Goal: Task Accomplishment & Management: Manage account settings

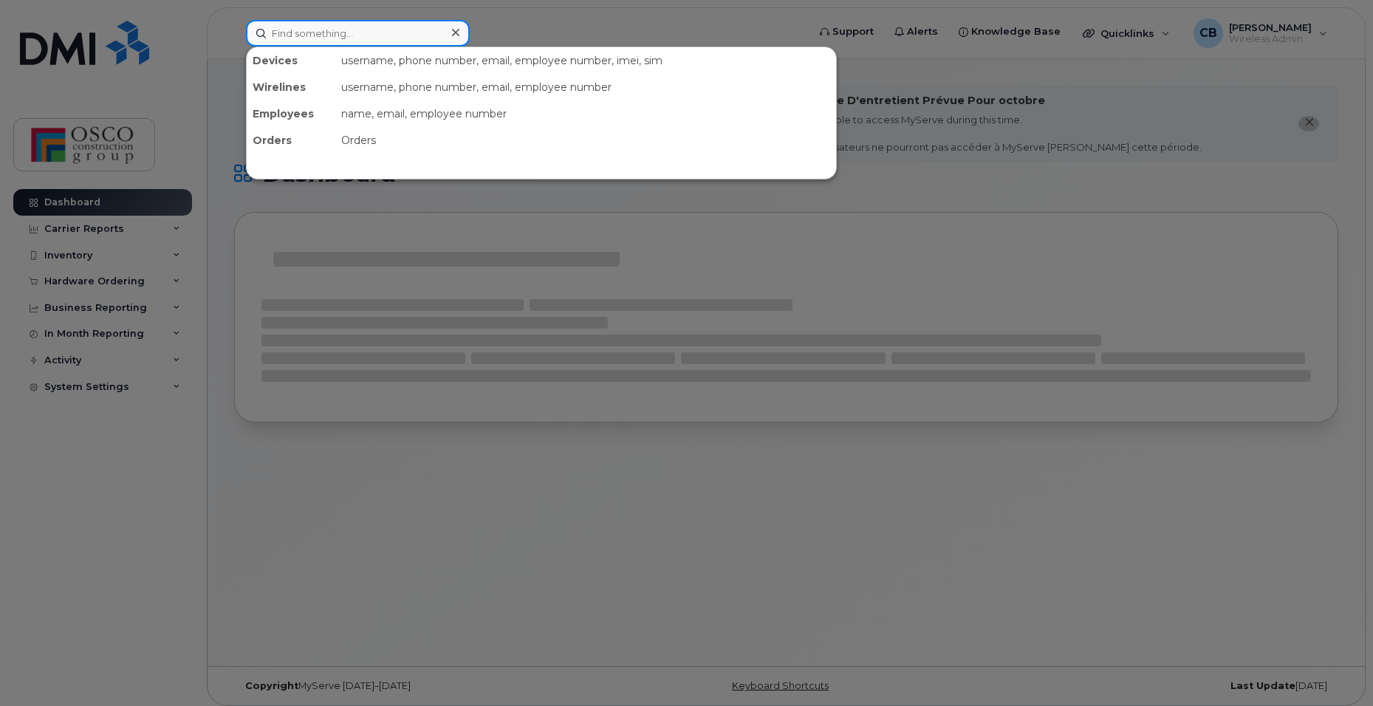
click at [352, 35] on input at bounding box center [358, 33] width 224 height 27
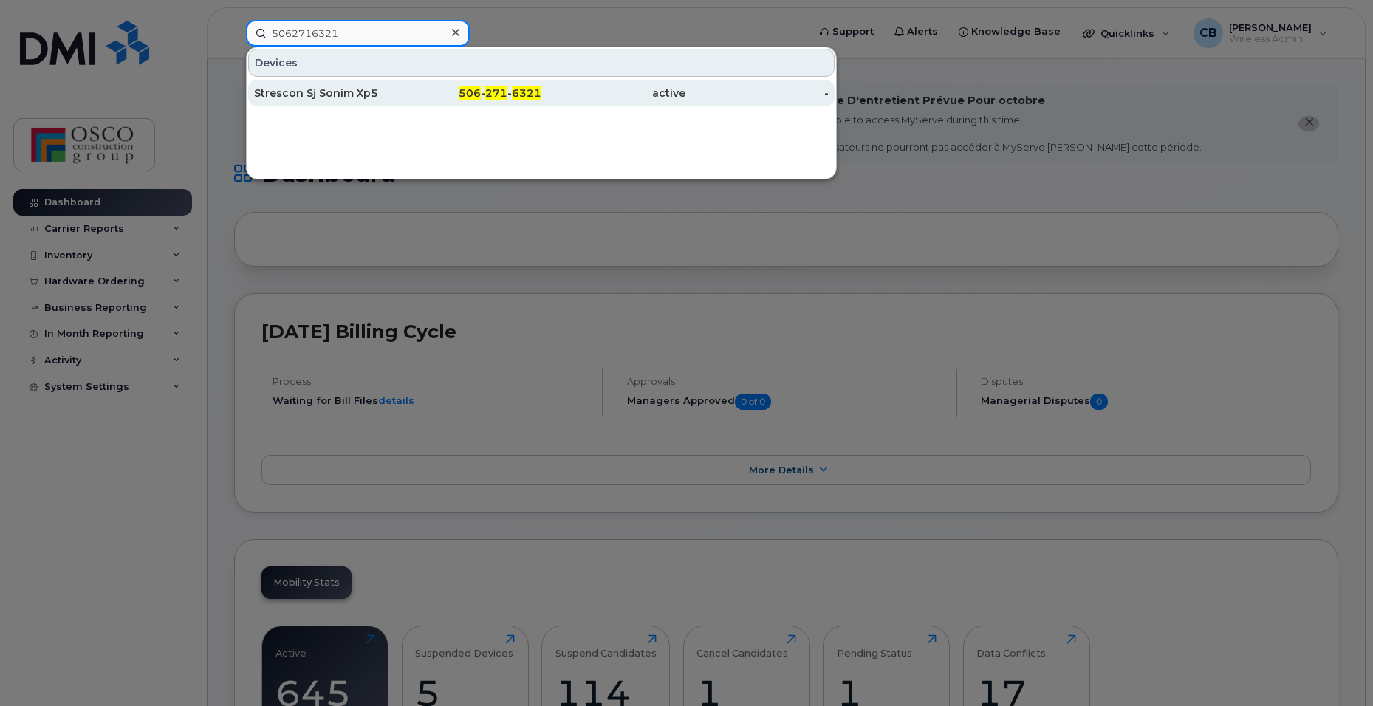
type input "5062716321"
click at [480, 95] on span "506" at bounding box center [470, 92] width 22 height 13
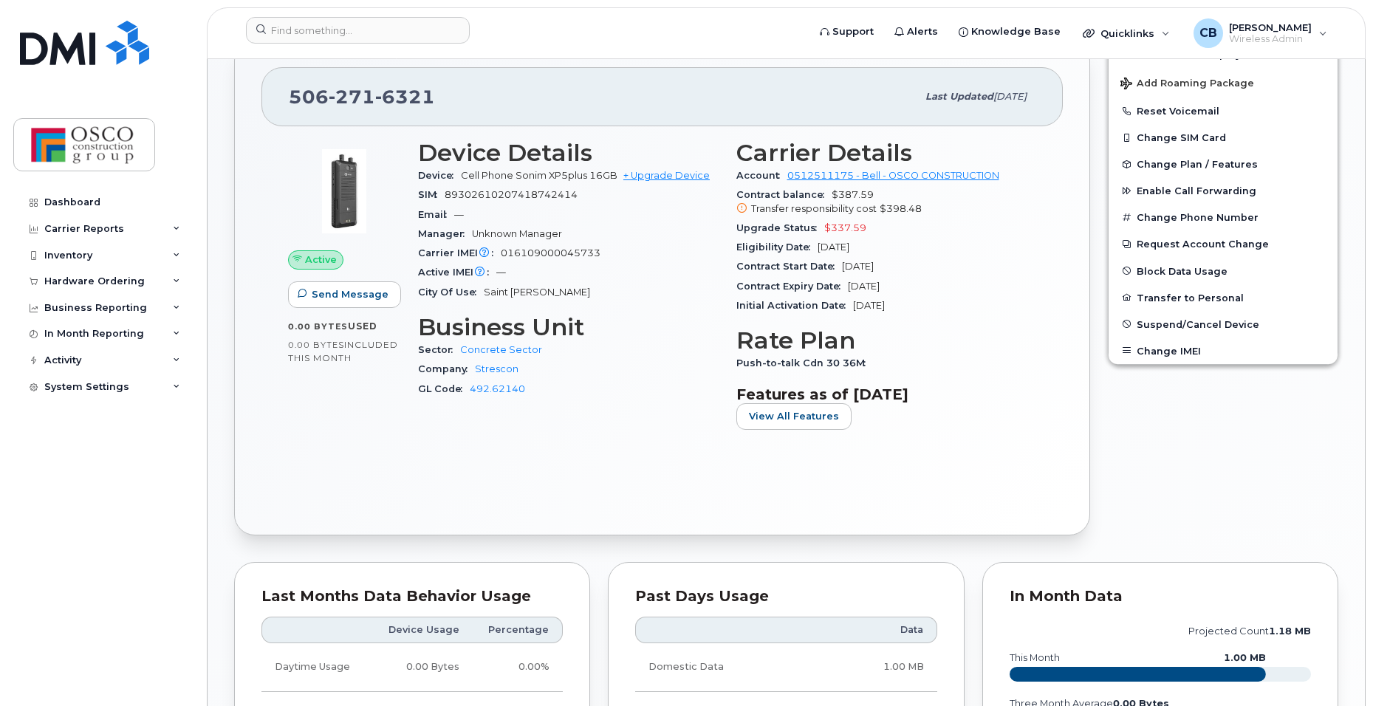
scroll to position [443, 0]
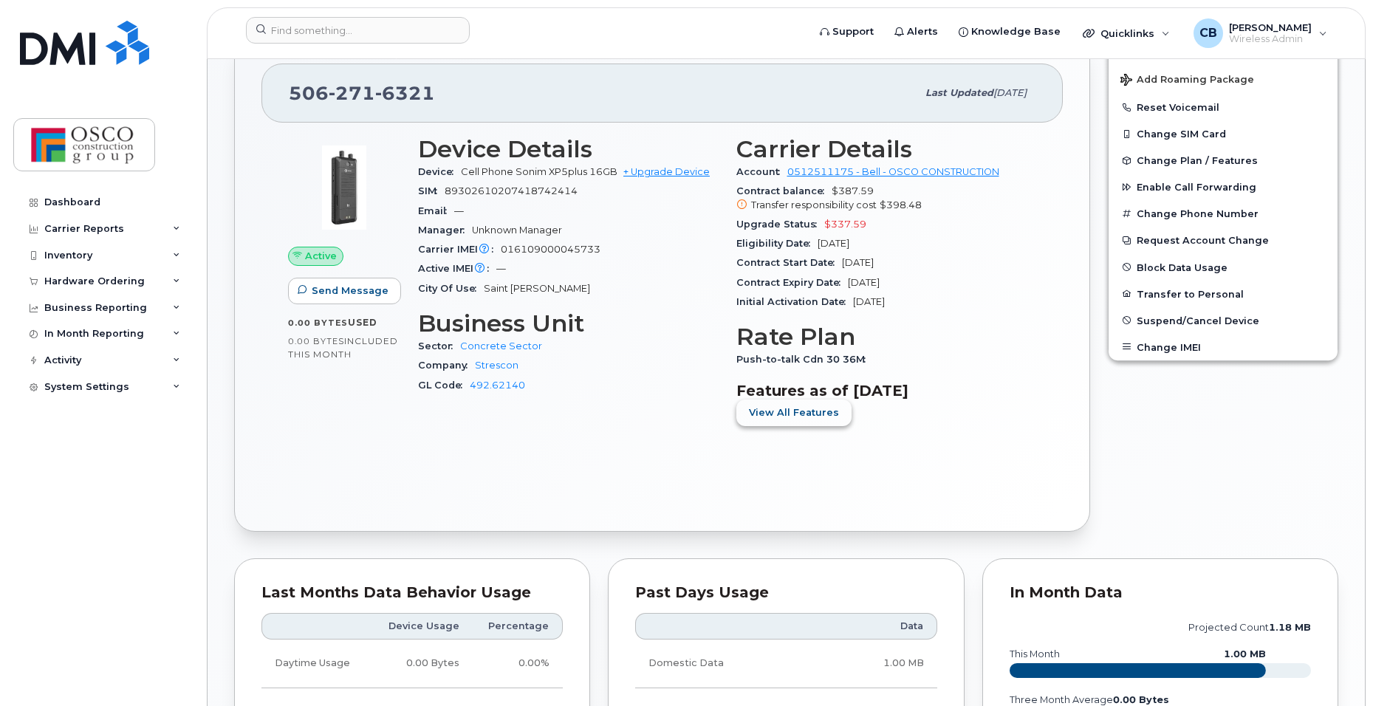
click at [772, 411] on span "View All Features" at bounding box center [794, 413] width 90 height 14
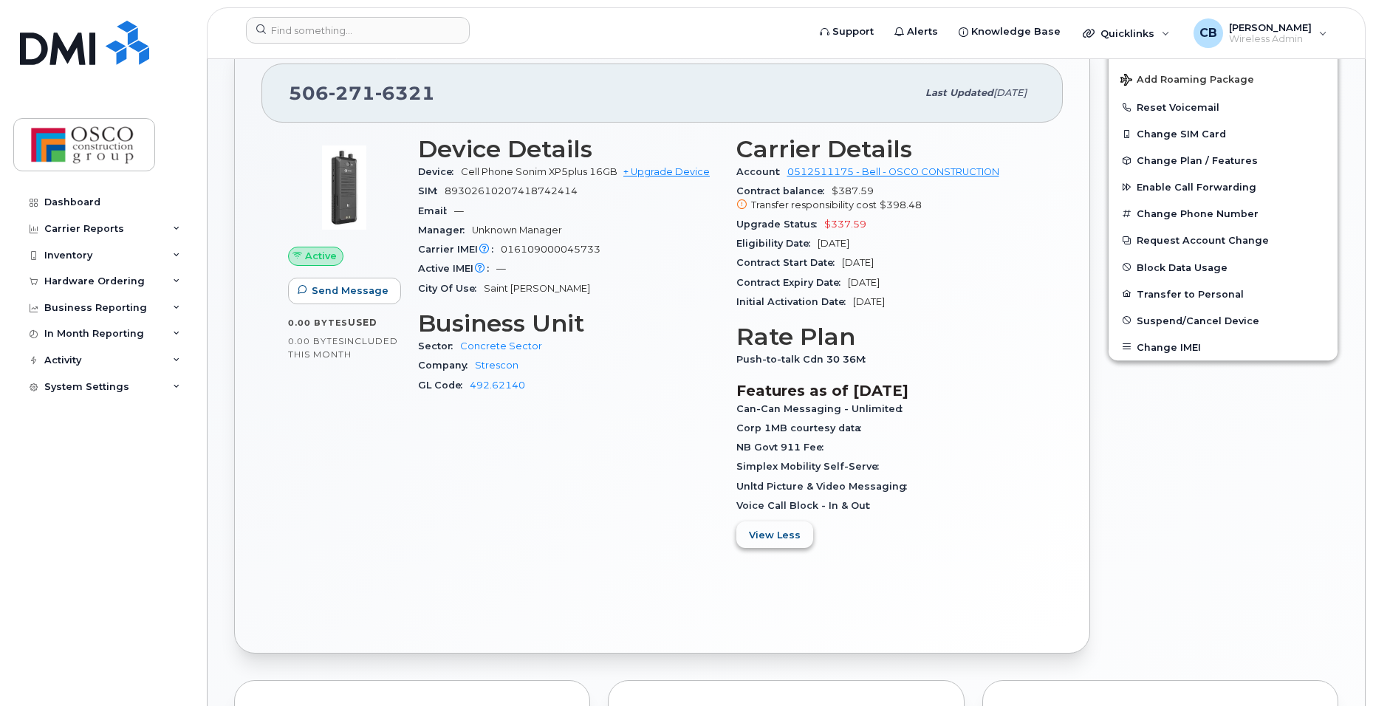
click at [767, 540] on span "View Less" at bounding box center [775, 535] width 52 height 14
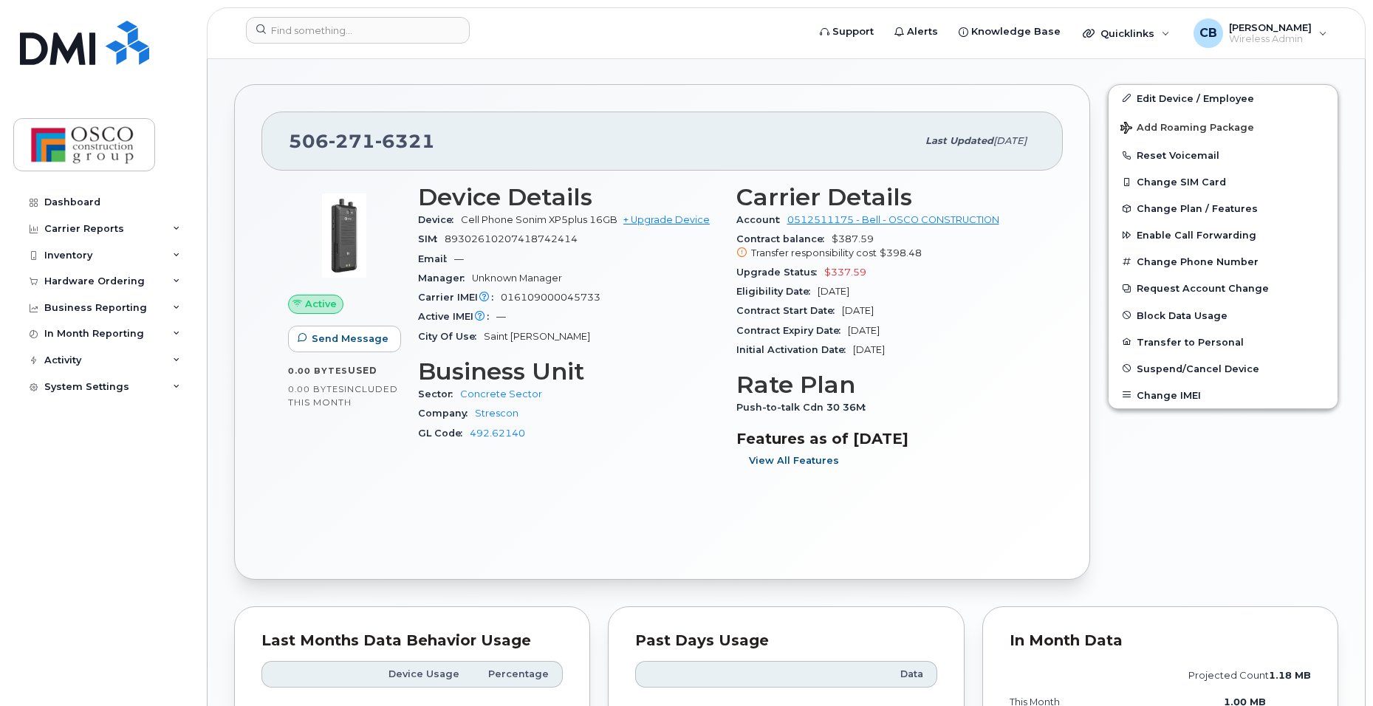
scroll to position [369, 0]
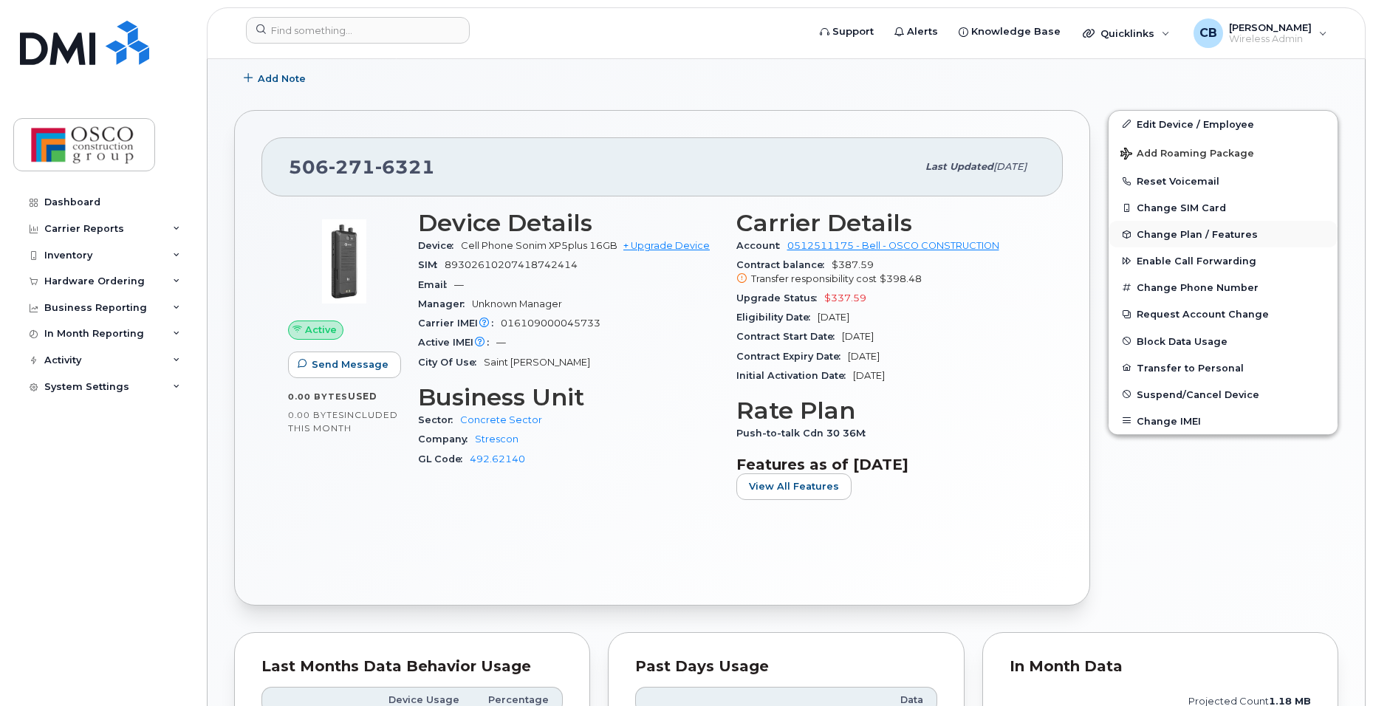
click at [1157, 236] on span "Change Plan / Features" at bounding box center [1197, 234] width 121 height 11
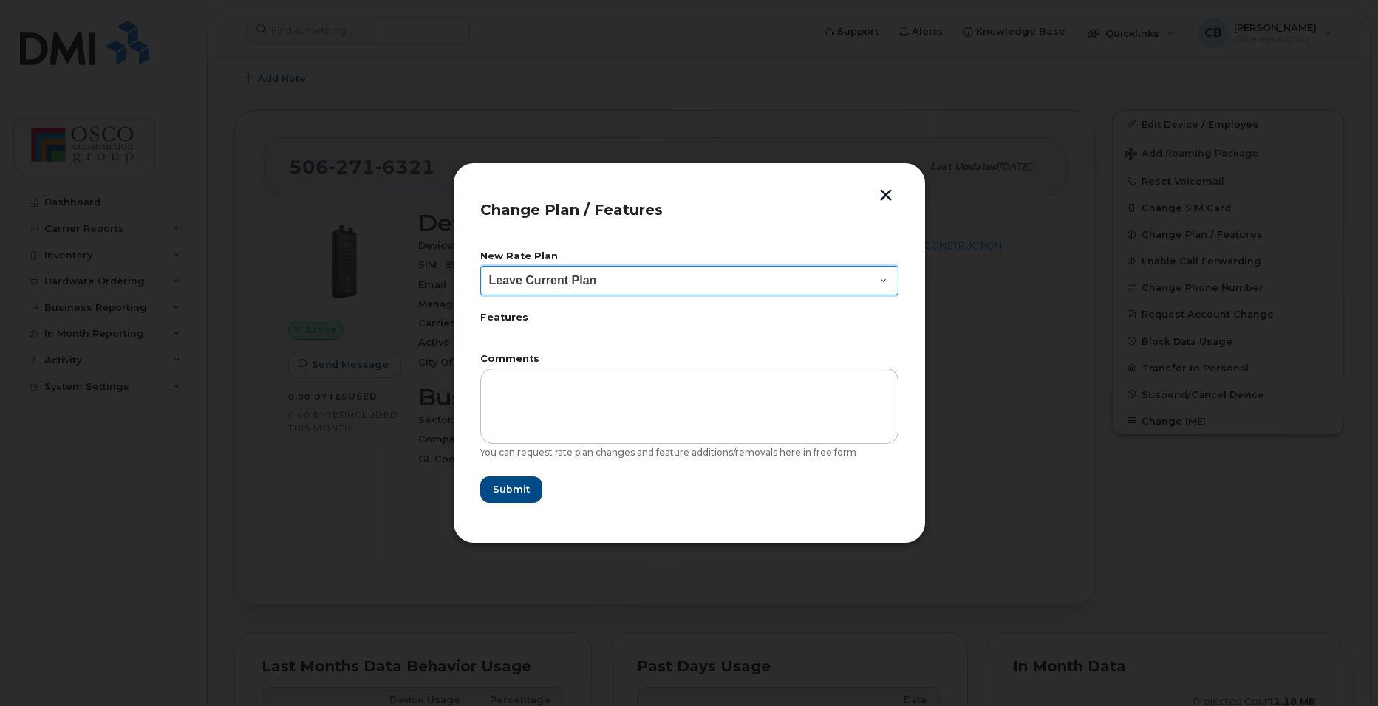
click at [880, 279] on select "Leave Current Plan BYOD Corp Smartshare 25 BYOD Corporate Voice BYOD Push-to-ta…" at bounding box center [689, 281] width 418 height 30
click at [882, 194] on button "button" at bounding box center [886, 197] width 22 height 16
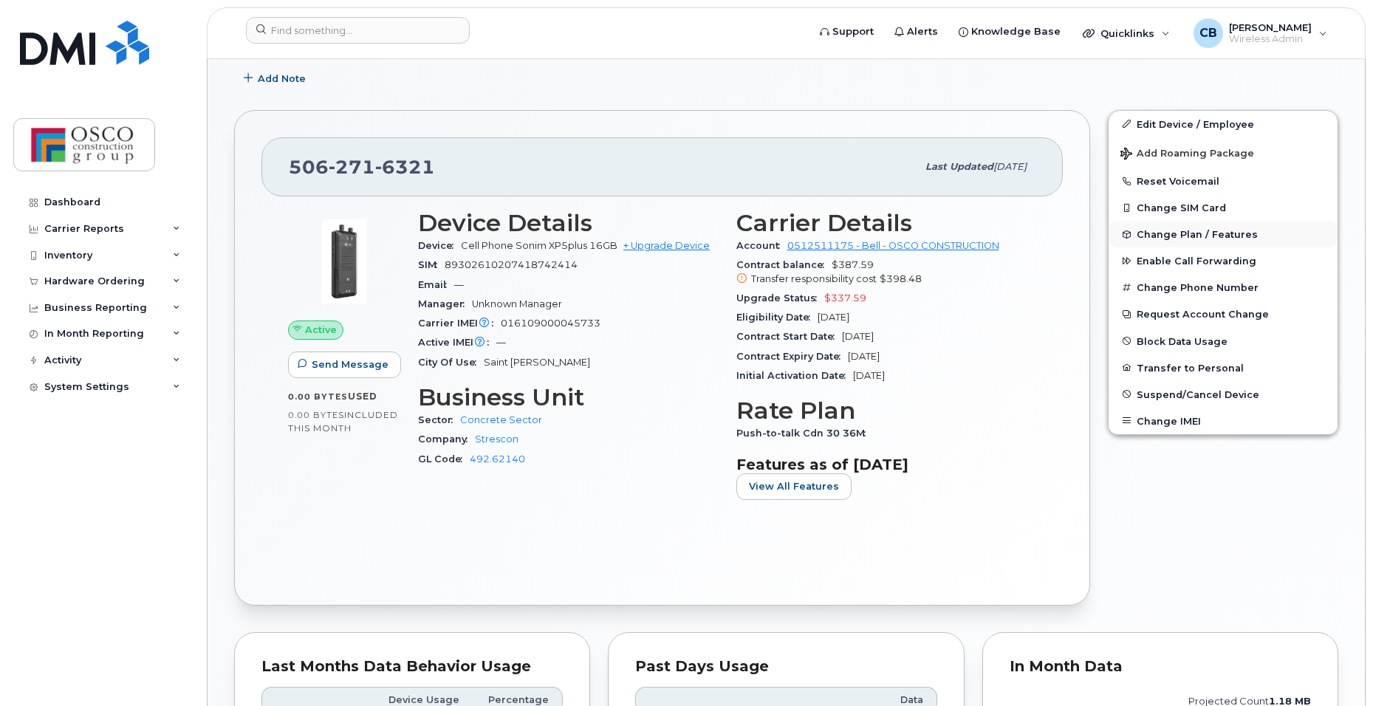
click at [1175, 237] on span "Change Plan / Features" at bounding box center [1197, 234] width 121 height 11
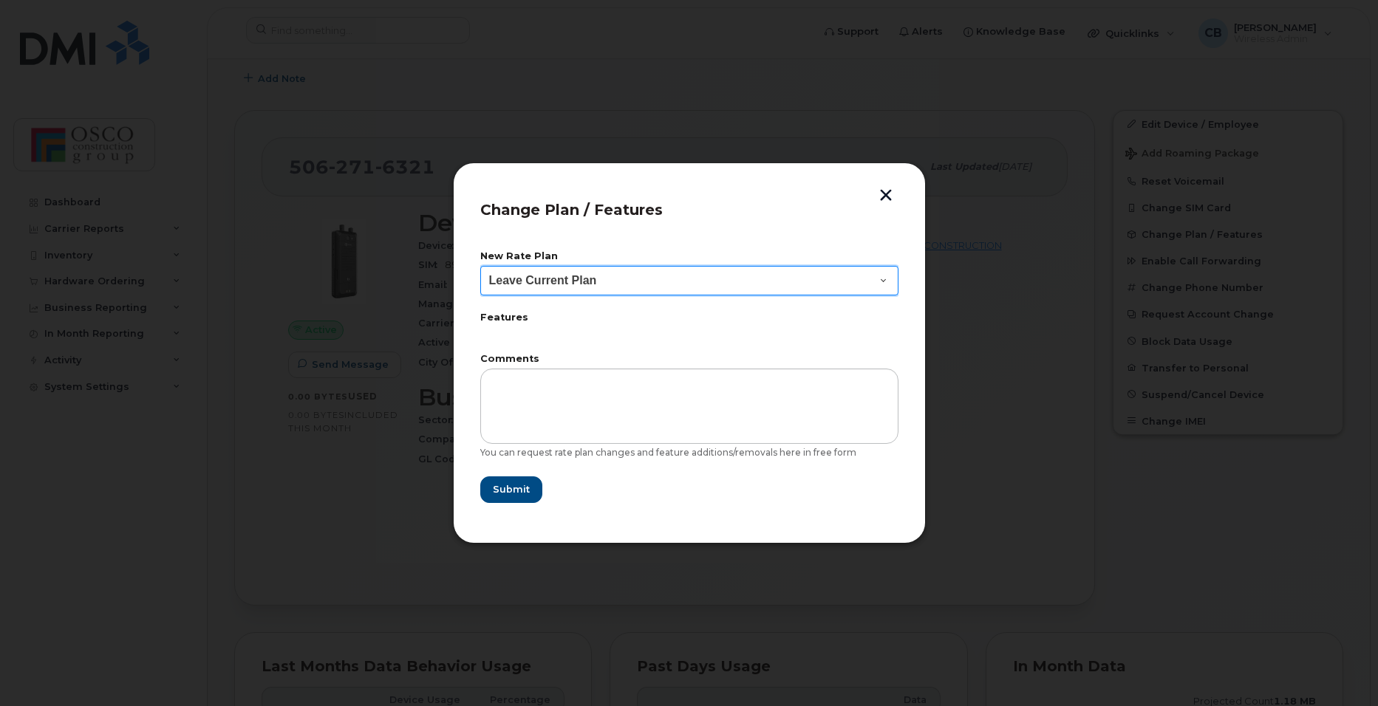
click at [879, 284] on select "Leave Current Plan BYOD Corp Smartshare 25 BYOD Corporate Voice BYOD Push-to-ta…" at bounding box center [689, 281] width 418 height 30
click at [882, 278] on select "Leave Current Plan BYOD Corp Smartshare 25 BYOD Corporate Voice BYOD Push-to-ta…" at bounding box center [689, 281] width 418 height 30
drag, startPoint x: 884, startPoint y: 194, endPoint x: 901, endPoint y: 198, distance: 17.6
click at [884, 194] on button "button" at bounding box center [886, 197] width 22 height 16
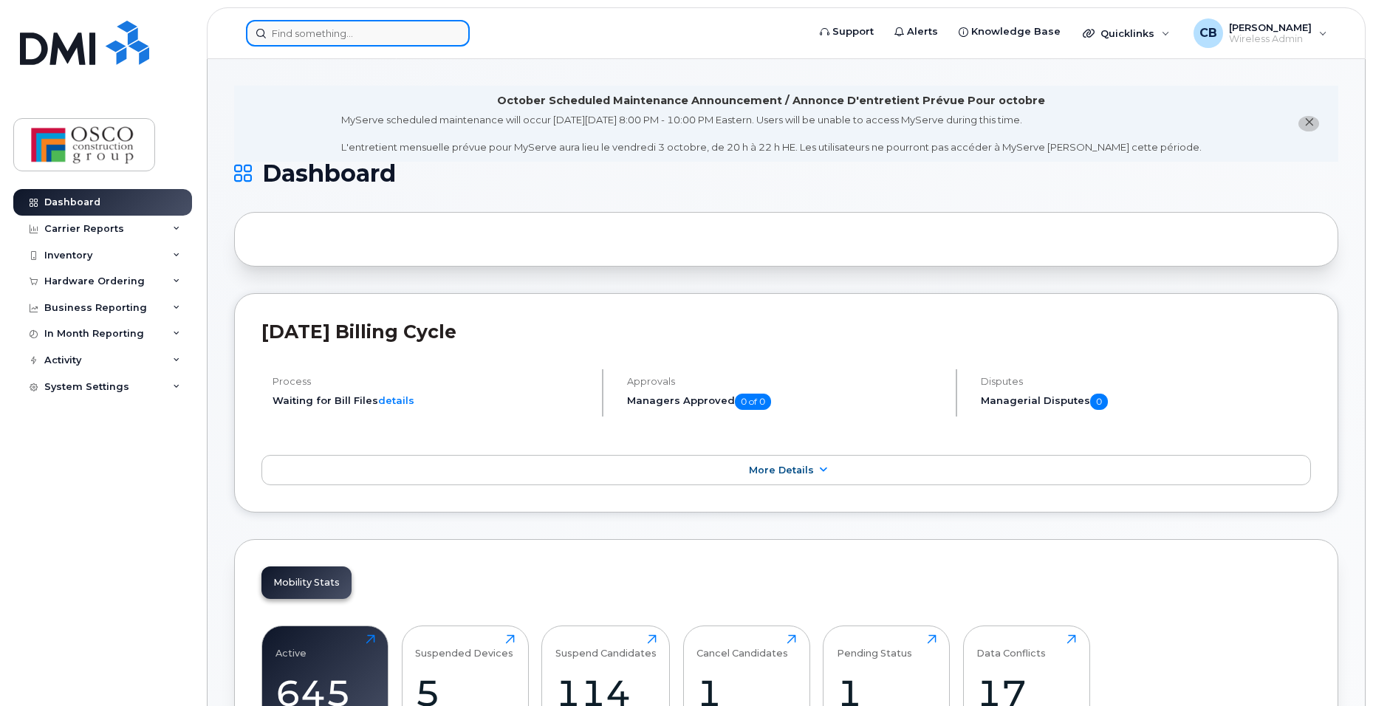
click at [298, 35] on input at bounding box center [358, 33] width 224 height 27
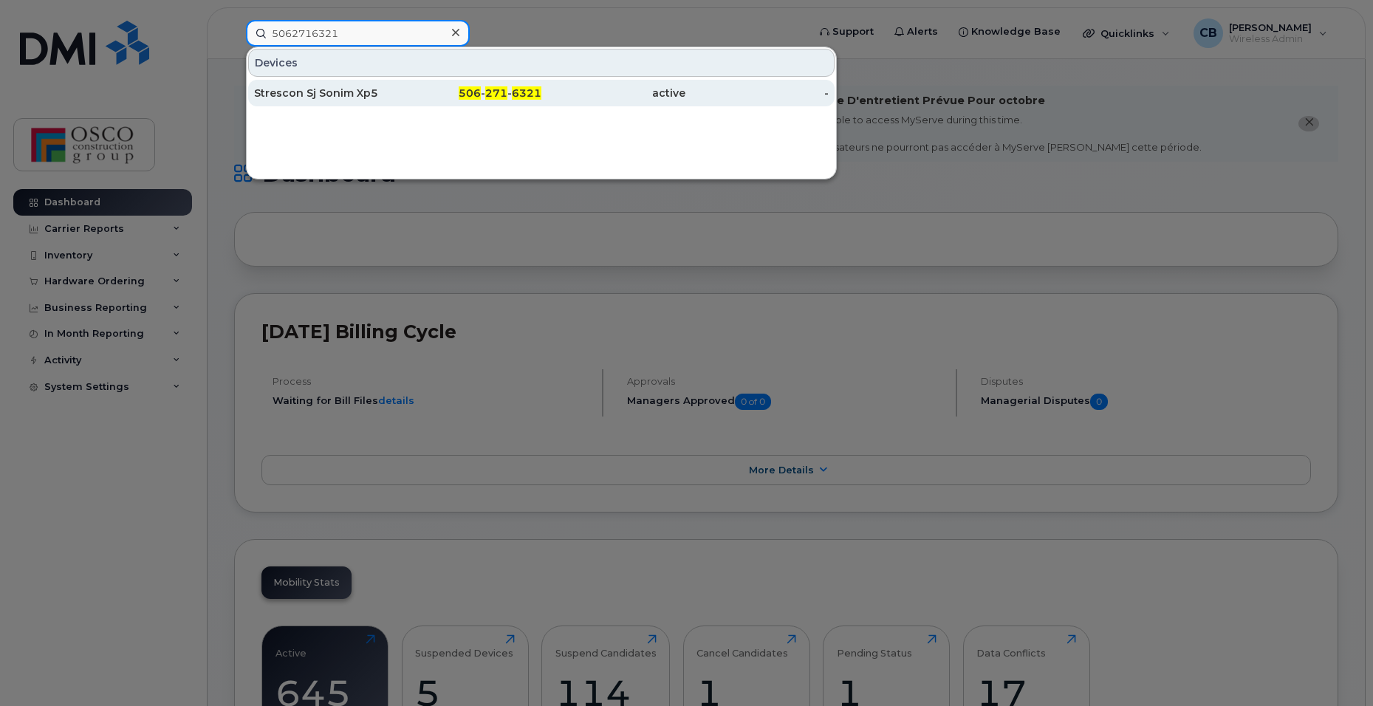
type input "5062716321"
click at [505, 98] on span "271" at bounding box center [496, 92] width 22 height 13
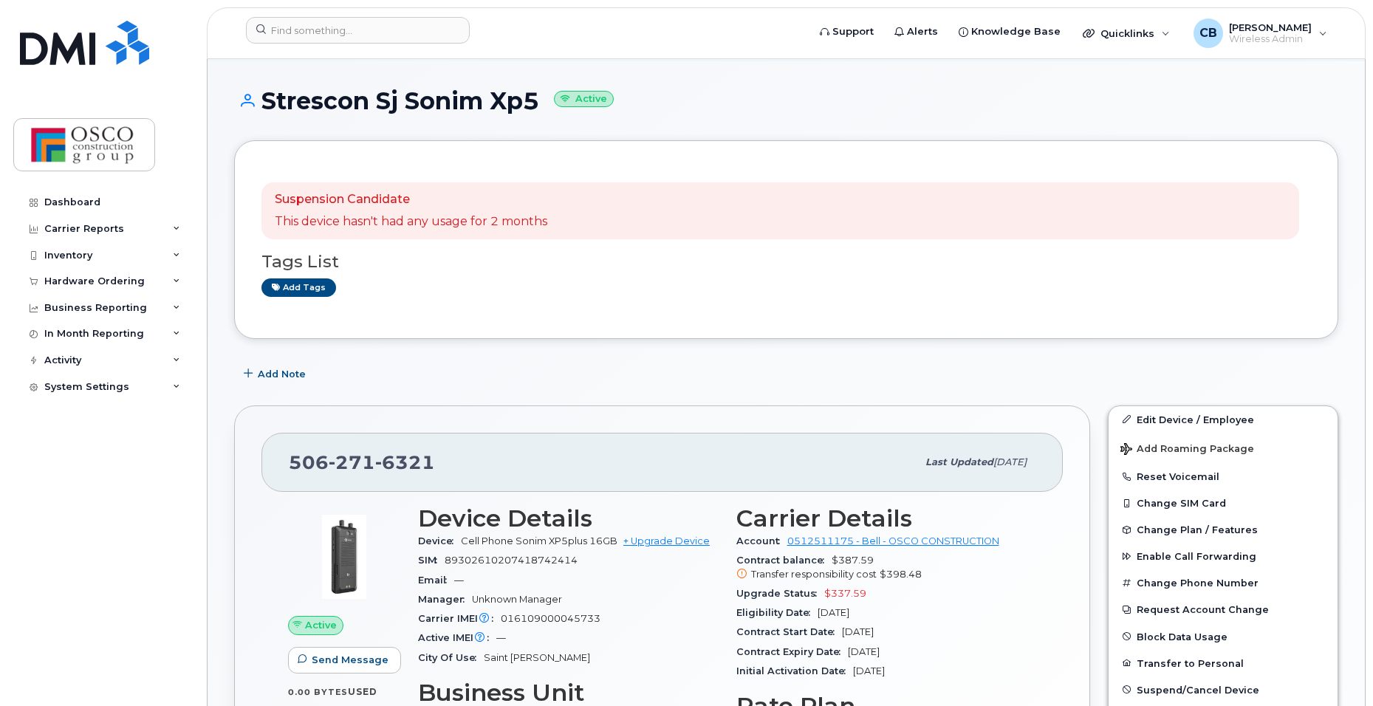
scroll to position [222, 0]
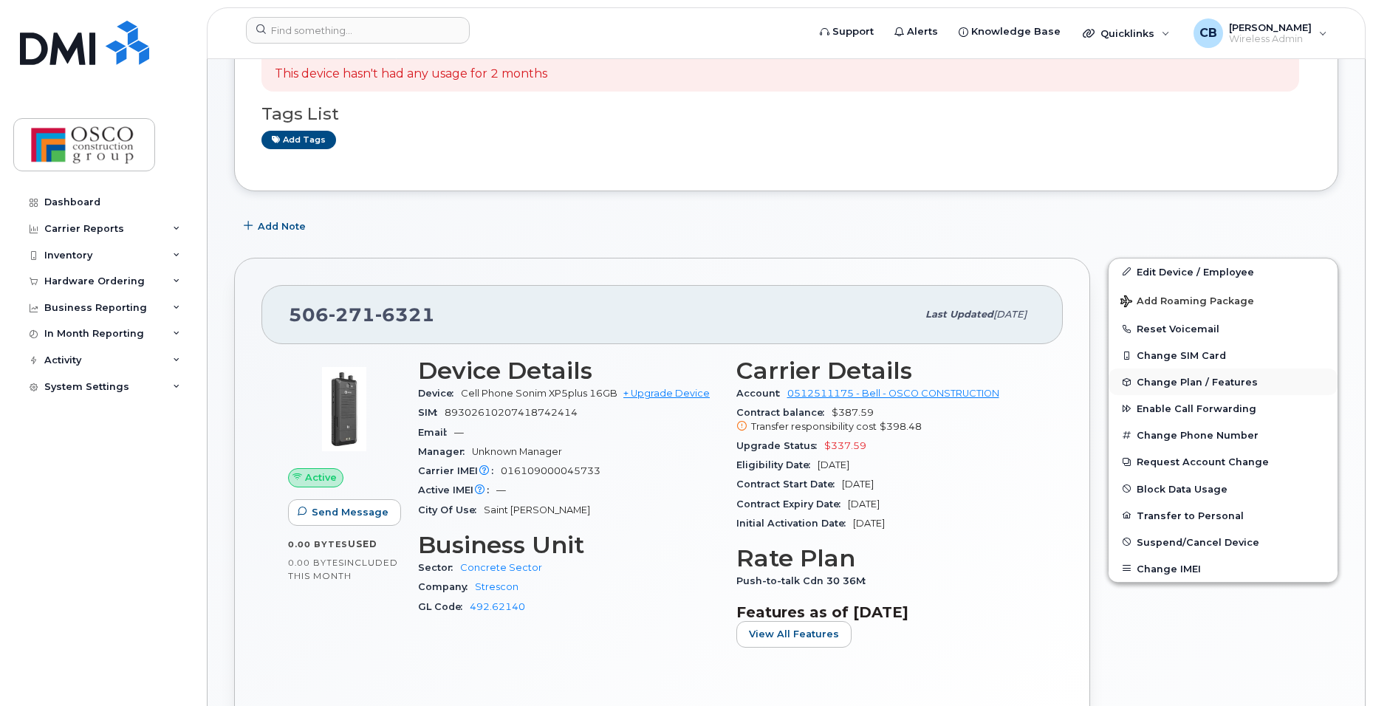
click at [1157, 384] on span "Change Plan / Features" at bounding box center [1197, 382] width 121 height 11
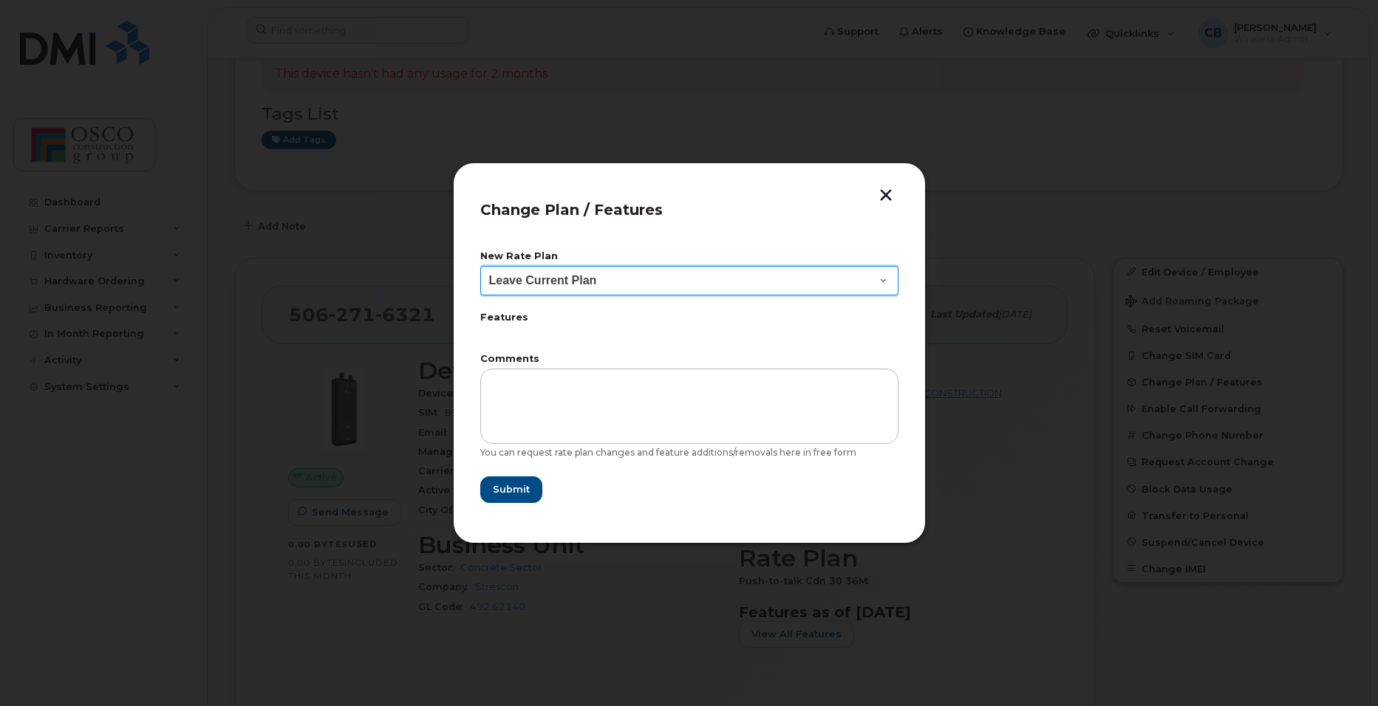
click at [880, 280] on select "Leave Current Plan BYOD Corp Smartshare 25 BYOD Corporate Voice BYOD Push-to-ta…" at bounding box center [689, 281] width 418 height 30
click at [883, 194] on button "button" at bounding box center [886, 197] width 22 height 16
